Goal: Information Seeking & Learning: Learn about a topic

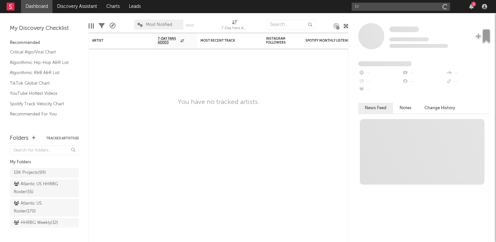
type input "b"
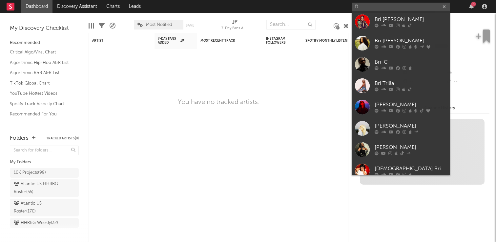
type input "f"
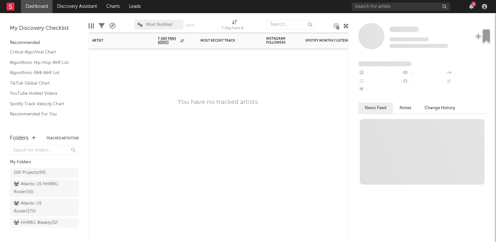
click at [321, 60] on div at bounding box center [335, 59] width 66 height 20
click at [374, 4] on input "text" at bounding box center [401, 7] width 98 height 8
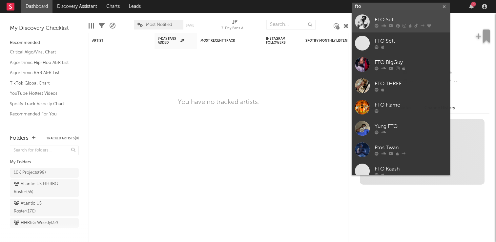
type input "fto"
click at [393, 15] on link "FTO Sett" at bounding box center [401, 21] width 98 height 21
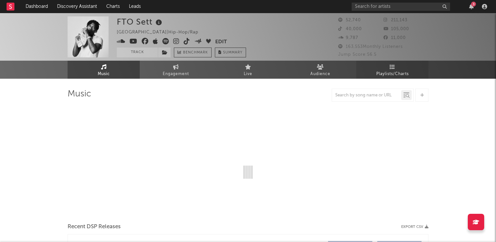
select select "6m"
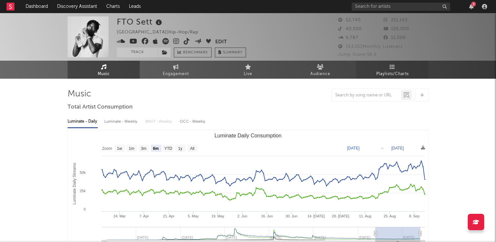
click at [404, 71] on span "Playlists/Charts" at bounding box center [393, 74] width 33 height 8
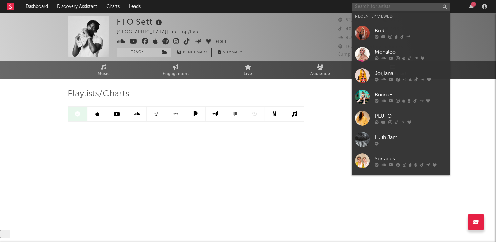
click at [404, 6] on input "text" at bounding box center [401, 7] width 98 height 8
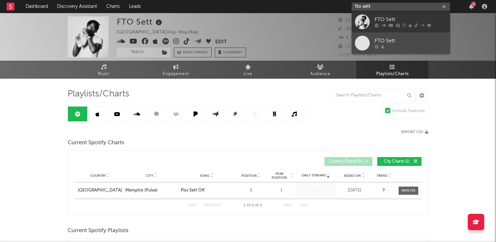
type input "fto sett"
click at [405, 40] on div "FTO Sett" at bounding box center [411, 41] width 72 height 8
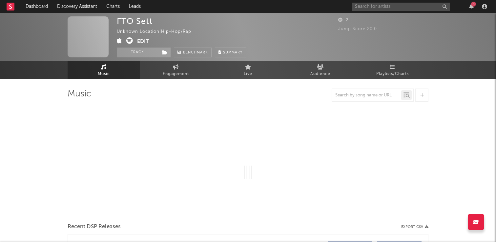
select select "6m"
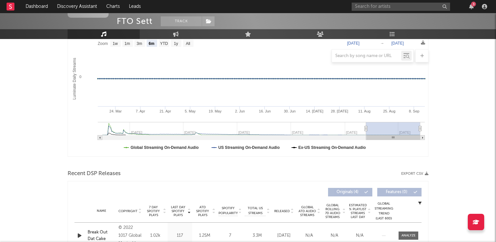
scroll to position [44, 0]
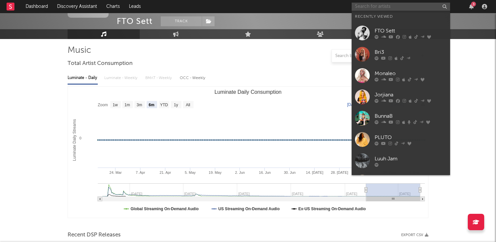
click at [405, 7] on input "text" at bounding box center [401, 7] width 98 height 8
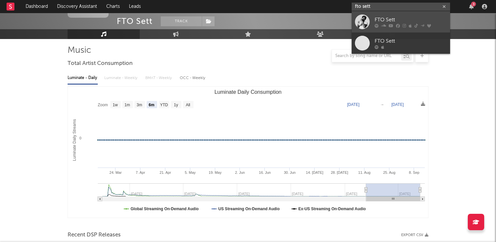
type input "fto sett"
click at [398, 15] on link "FTO Sett" at bounding box center [401, 21] width 98 height 21
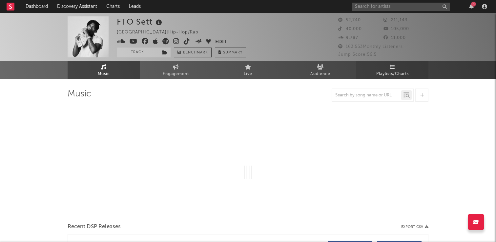
select select "6m"
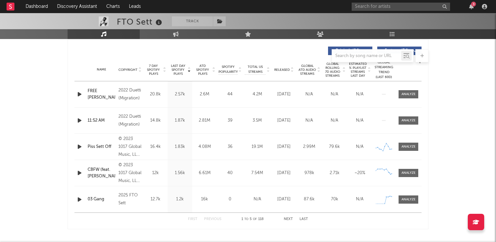
scroll to position [248, 0]
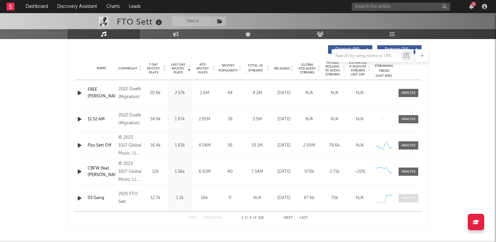
click at [405, 195] on span at bounding box center [409, 198] width 20 height 8
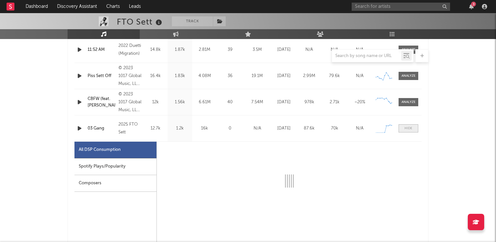
select select "1w"
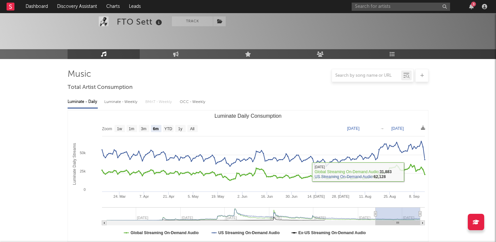
scroll to position [0, 0]
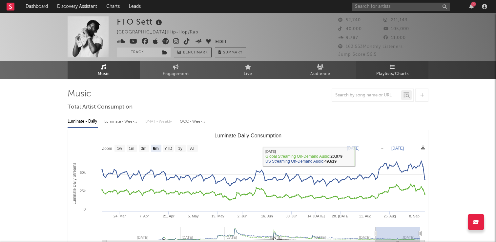
click at [408, 62] on link "Playlists/Charts" at bounding box center [393, 70] width 72 height 18
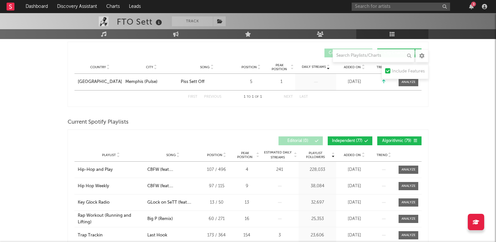
scroll to position [114, 0]
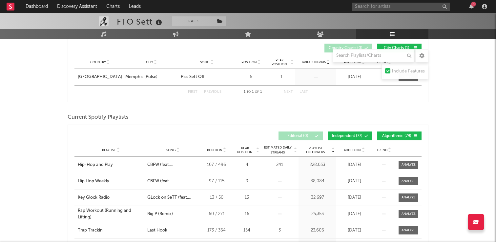
click at [354, 151] on span "Added On" at bounding box center [352, 150] width 17 height 4
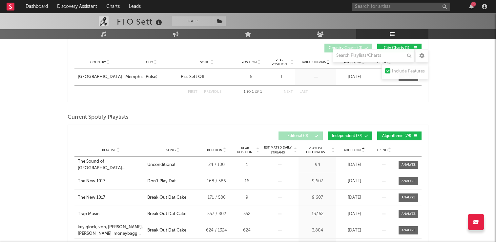
click at [354, 151] on span "Added On" at bounding box center [352, 150] width 17 height 4
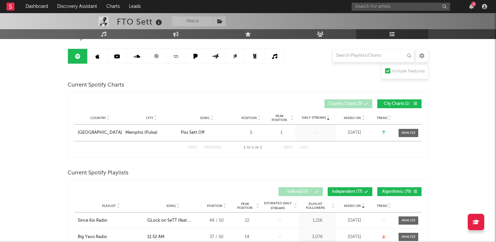
scroll to position [0, 0]
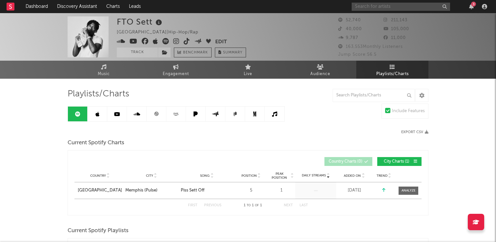
click at [372, 4] on input "text" at bounding box center [401, 7] width 98 height 8
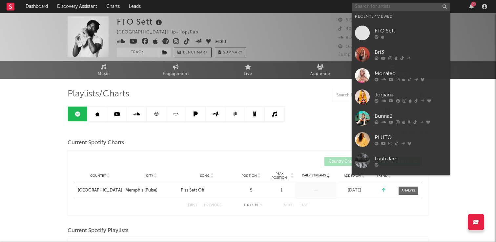
type input "s"
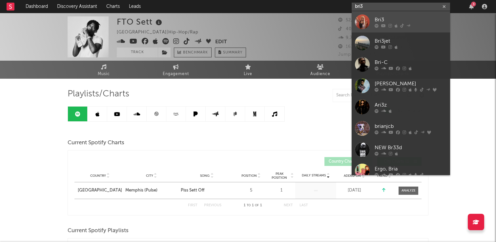
type input "bri3"
click at [392, 18] on div "Bri3" at bounding box center [411, 20] width 72 height 8
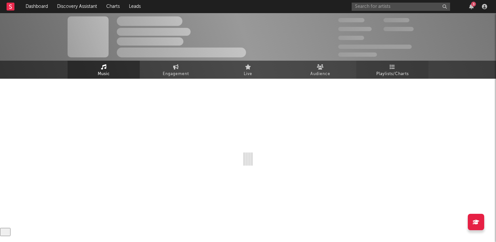
select select "6m"
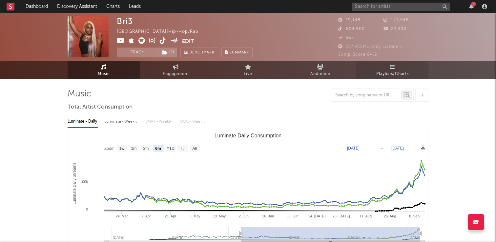
click at [392, 72] on span "Playlists/Charts" at bounding box center [393, 74] width 33 height 8
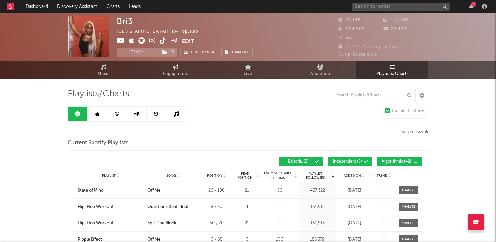
click at [117, 117] on link at bounding box center [117, 114] width 20 height 15
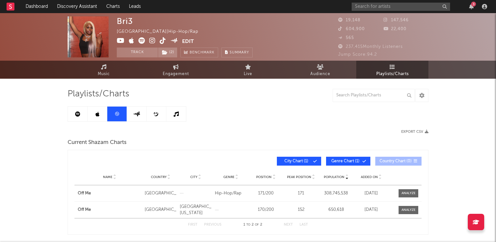
click at [100, 113] on link at bounding box center [98, 114] width 20 height 15
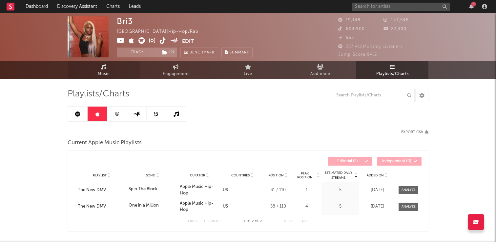
click at [126, 71] on link "Music" at bounding box center [104, 70] width 72 height 18
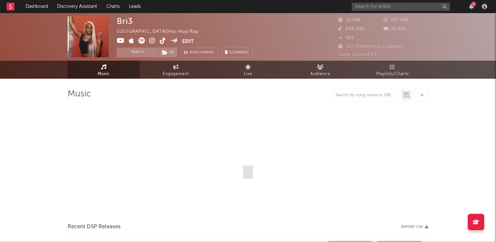
select select "6m"
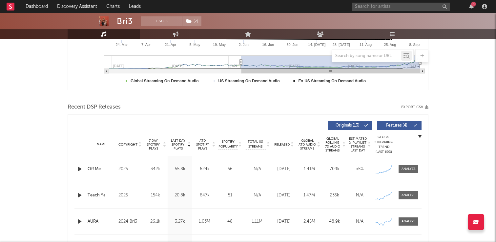
scroll to position [211, 0]
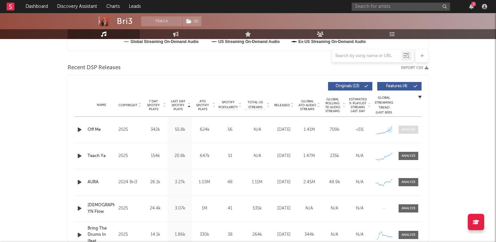
click at [407, 130] on div at bounding box center [409, 129] width 14 height 5
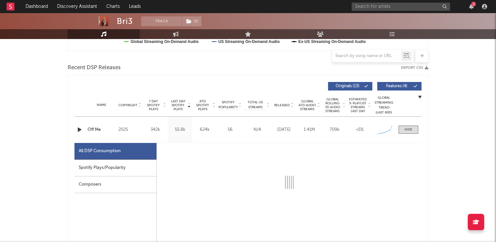
select select "1w"
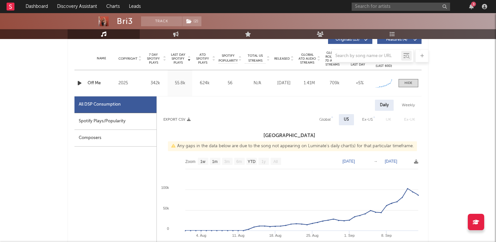
scroll to position [258, 0]
click at [407, 81] on div at bounding box center [409, 82] width 8 height 5
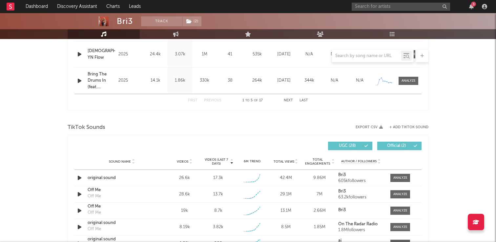
scroll to position [407, 0]
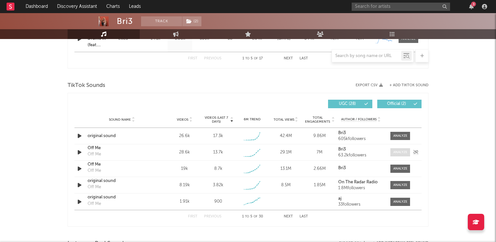
click at [402, 152] on div at bounding box center [401, 152] width 14 height 5
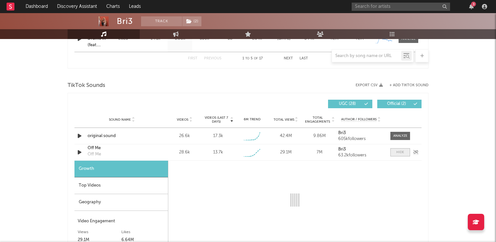
select select "1w"
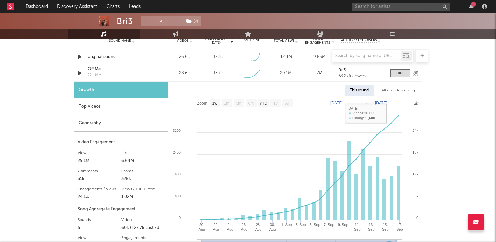
scroll to position [484, 0]
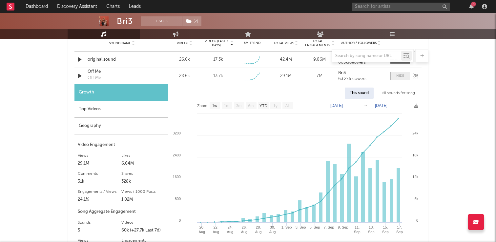
click at [400, 74] on div at bounding box center [401, 76] width 8 height 5
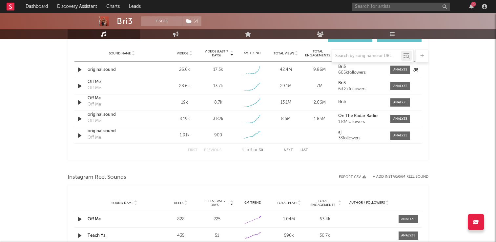
scroll to position [467, 0]
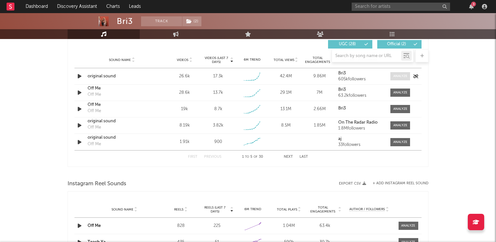
click at [399, 76] on div at bounding box center [401, 76] width 14 height 5
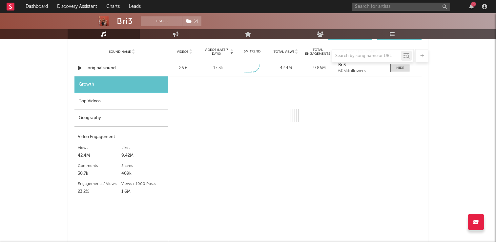
select select "1w"
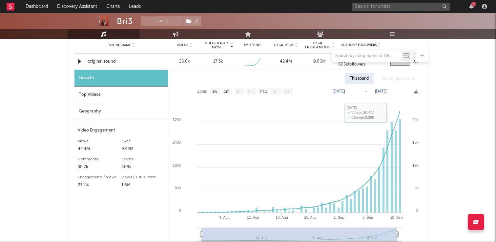
scroll to position [471, 0]
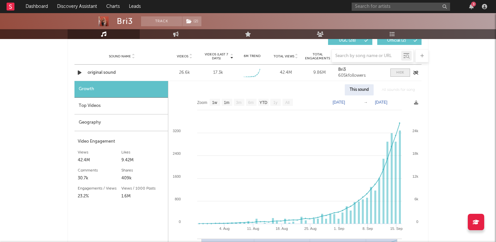
click at [397, 74] on div at bounding box center [401, 72] width 8 height 5
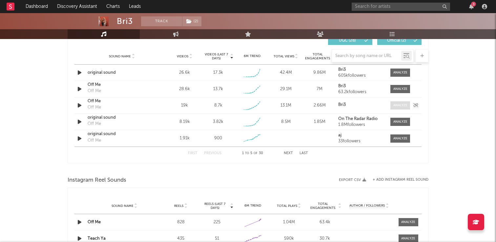
click at [395, 104] on div at bounding box center [401, 105] width 14 height 5
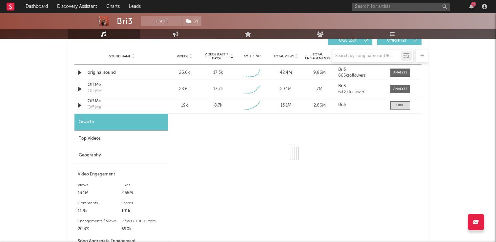
select select "1w"
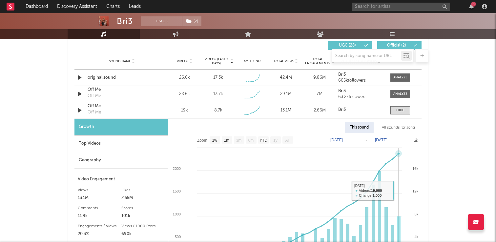
scroll to position [463, 0]
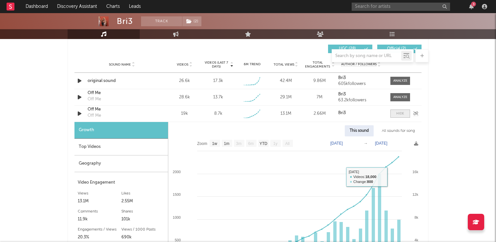
click at [400, 118] on span at bounding box center [401, 114] width 20 height 8
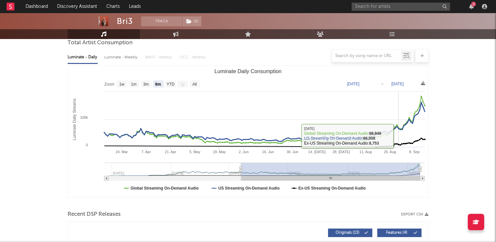
scroll to position [0, 0]
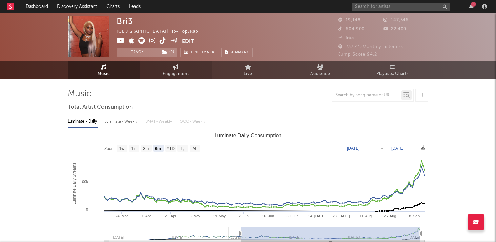
click at [194, 69] on link "Engagement" at bounding box center [176, 70] width 72 height 18
select select "1w"
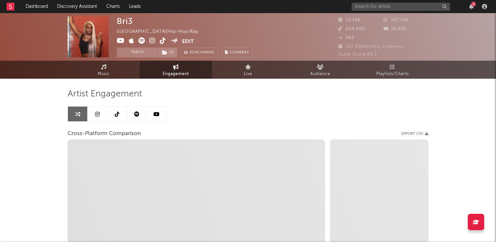
click at [96, 114] on icon at bounding box center [97, 114] width 5 height 5
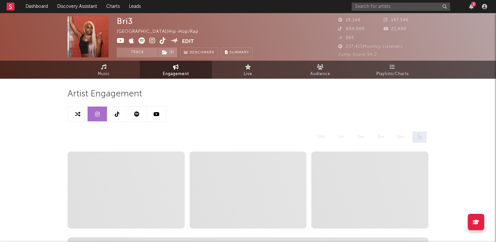
select select "6m"
